Goal: Task Accomplishment & Management: Complete application form

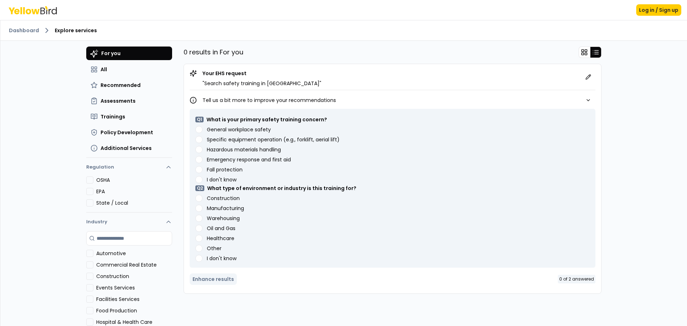
click at [252, 138] on label "Specific equipment operation (e.g., forklift, aerial lift)" at bounding box center [273, 139] width 133 height 5
click at [202, 138] on lift\) "Specific equipment operation (e.g., forklift, aerial lift)" at bounding box center [198, 139] width 7 height 7
click at [220, 170] on label "Fall protection" at bounding box center [225, 169] width 36 height 5
click at [202, 170] on protection "Fall protection" at bounding box center [198, 169] width 7 height 7
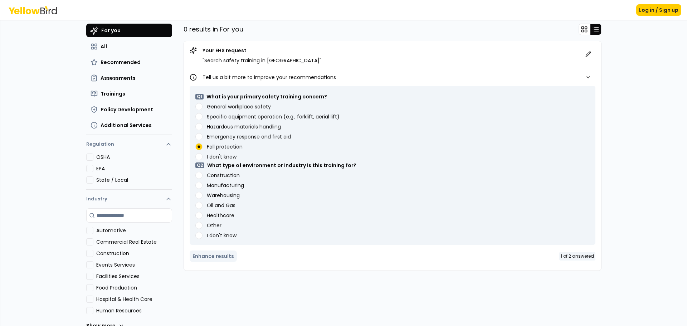
scroll to position [35, 0]
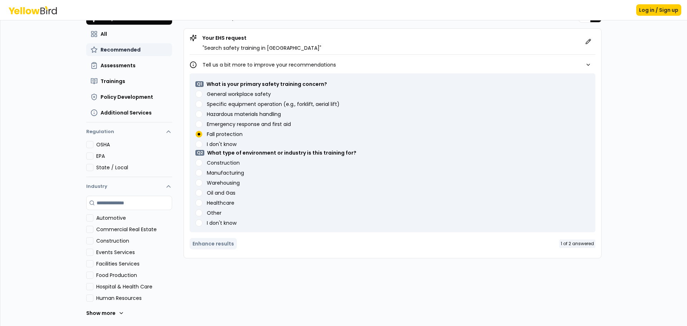
click at [118, 49] on span "Recommended" at bounding box center [121, 49] width 40 height 7
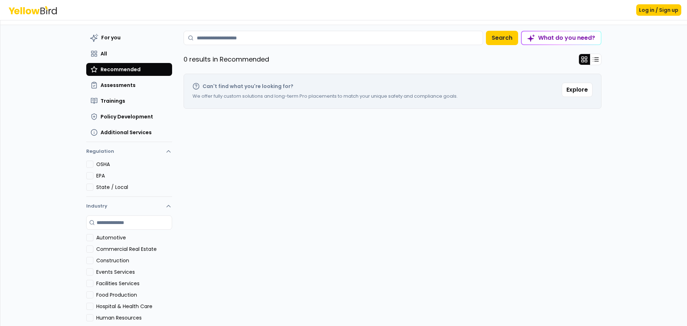
scroll to position [0, 0]
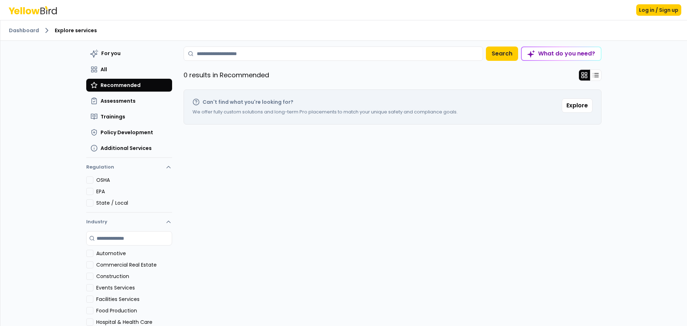
click at [43, 12] on icon at bounding box center [33, 10] width 48 height 8
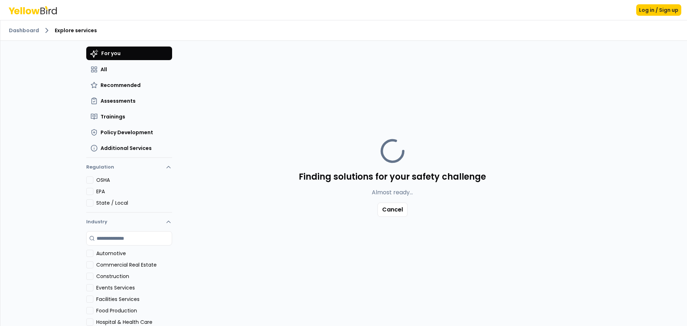
click at [13, 12] on icon at bounding box center [12, 11] width 6 height 7
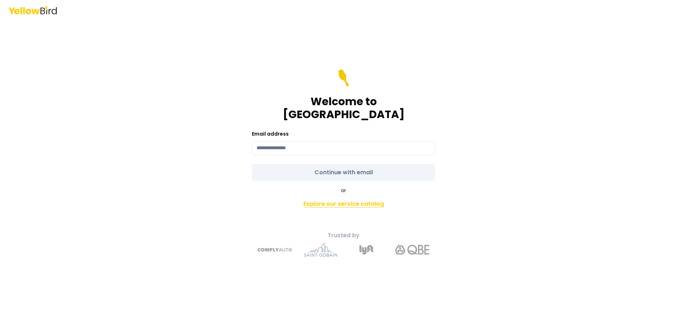
click at [357, 197] on link "Explore our service catalog" at bounding box center [344, 204] width 252 height 14
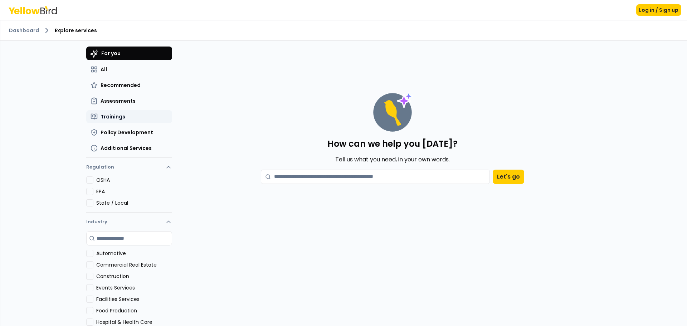
click at [111, 113] on button "Trainings" at bounding box center [129, 116] width 86 height 13
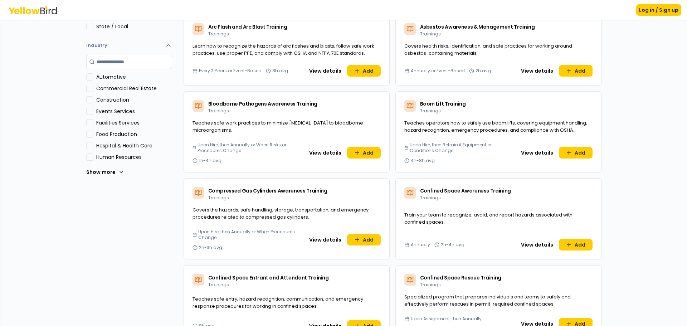
scroll to position [179, 0]
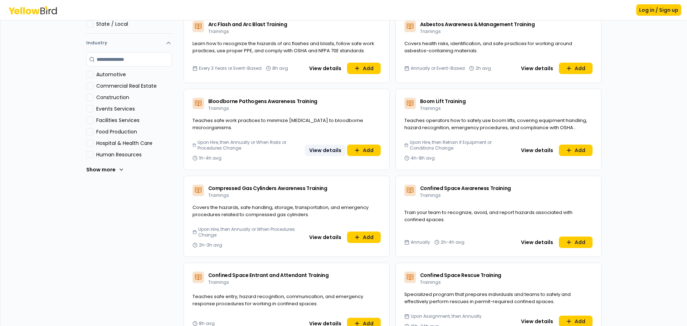
click at [313, 151] on button "View details" at bounding box center [325, 150] width 41 height 11
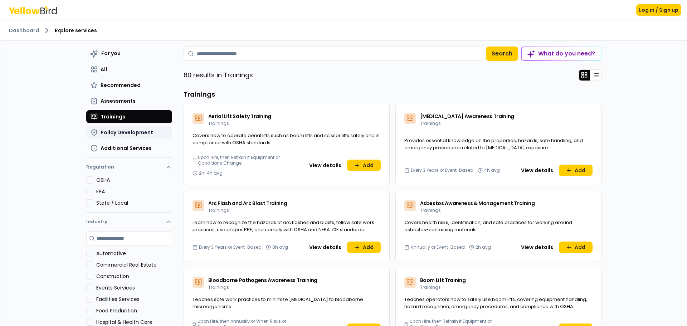
click at [140, 131] on span "Policy Development" at bounding box center [127, 132] width 53 height 7
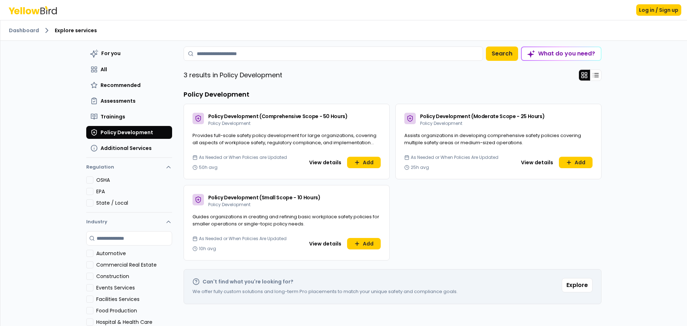
scroll to position [35, 0]
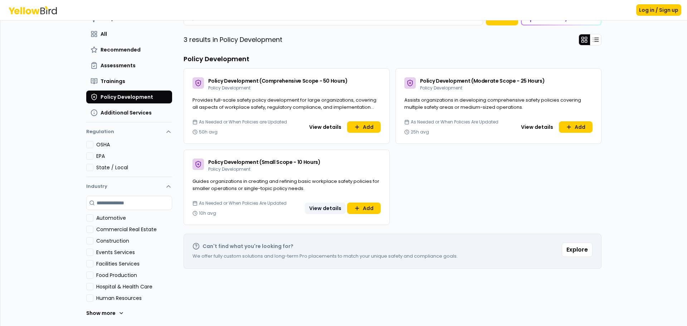
click at [330, 209] on button "View details" at bounding box center [325, 207] width 41 height 11
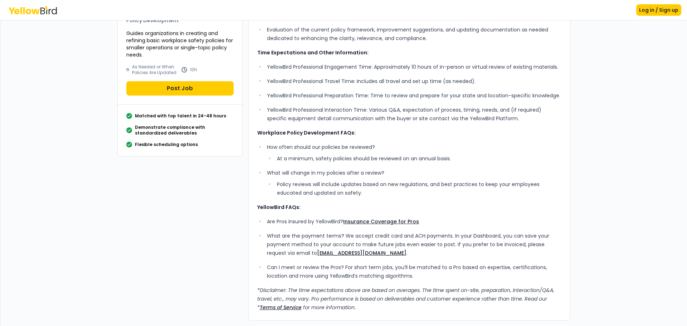
scroll to position [91, 0]
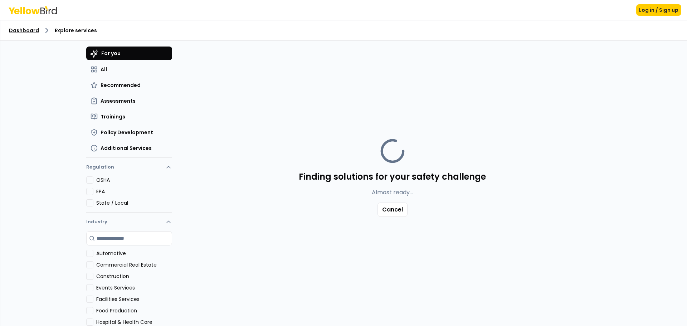
click at [29, 33] on link "Dashboard" at bounding box center [24, 30] width 30 height 7
